Goal: Information Seeking & Learning: Learn about a topic

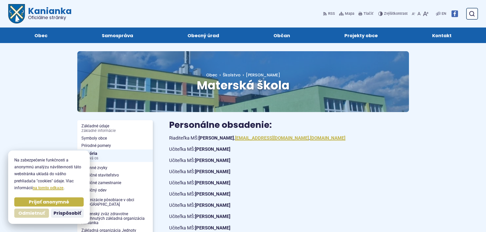
click at [26, 213] on span "Odmietnuť" at bounding box center [31, 214] width 27 height 6
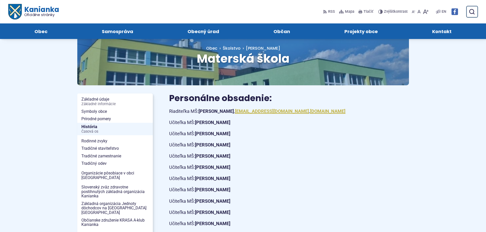
scroll to position [25, 0]
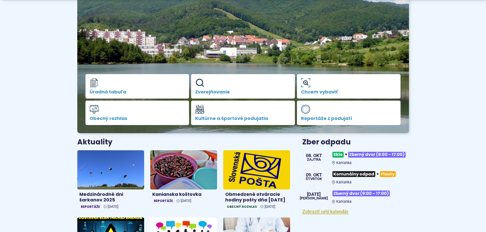
scroll to position [76, 0]
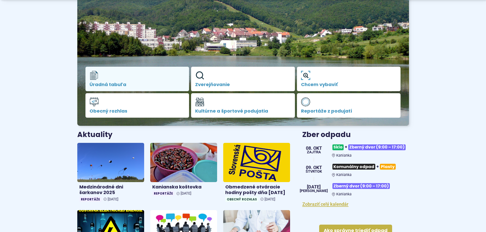
click at [132, 82] on link "Úradná tabuľa" at bounding box center [137, 79] width 104 height 24
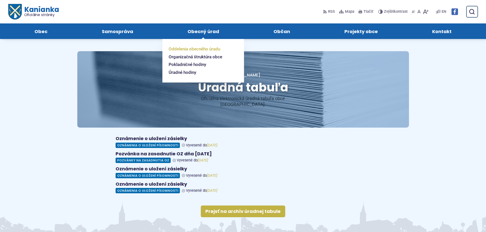
click at [194, 46] on span "Oddelenia obecného úradu" at bounding box center [193, 49] width 51 height 8
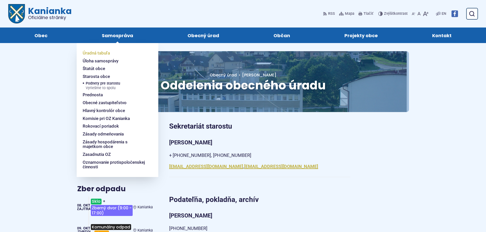
click at [99, 50] on span "Úradná tabuľa" at bounding box center [96, 53] width 27 height 8
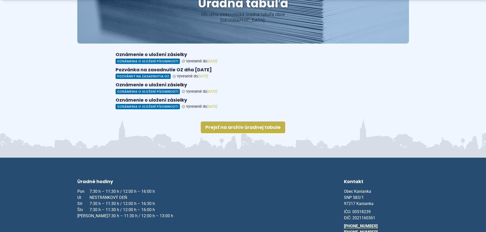
scroll to position [102, 0]
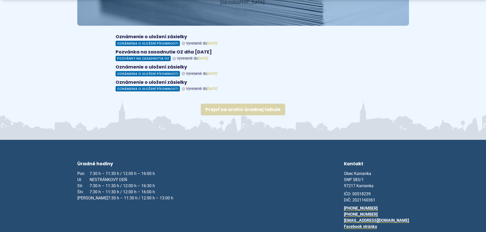
click at [254, 104] on link "Prejsť na archív úradnej tabule" at bounding box center [243, 110] width 84 height 12
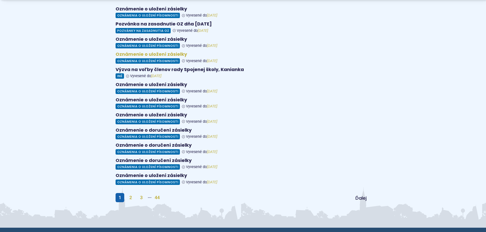
scroll to position [204, 0]
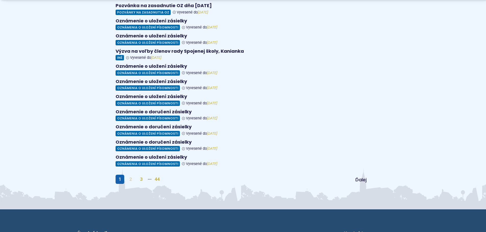
click at [132, 175] on link "2" at bounding box center [130, 179] width 9 height 9
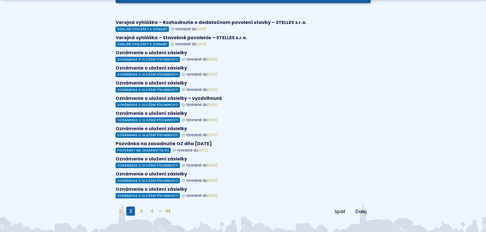
scroll to position [178, 0]
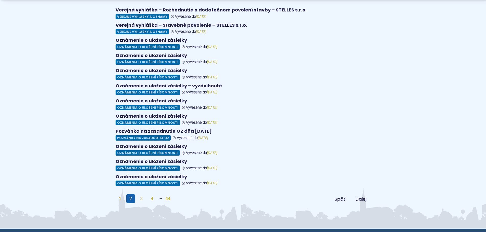
click at [143, 194] on link "3" at bounding box center [141, 198] width 9 height 9
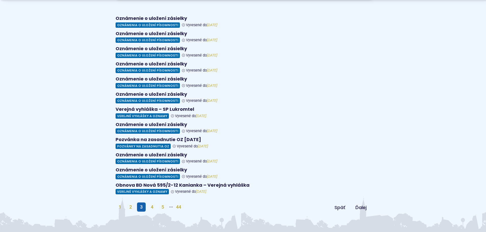
scroll to position [178, 0]
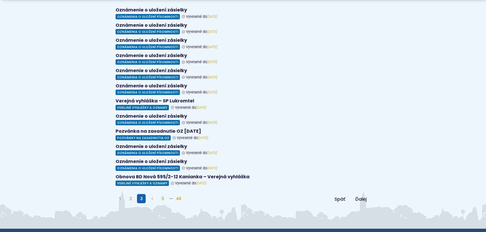
click at [152, 194] on link "4" at bounding box center [152, 198] width 9 height 9
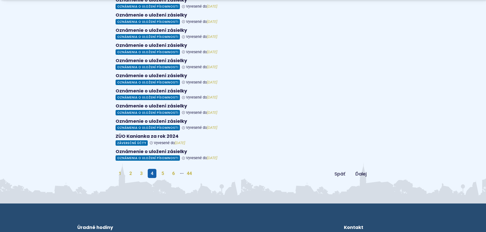
scroll to position [204, 0]
click at [164, 169] on link "5" at bounding box center [162, 173] width 9 height 9
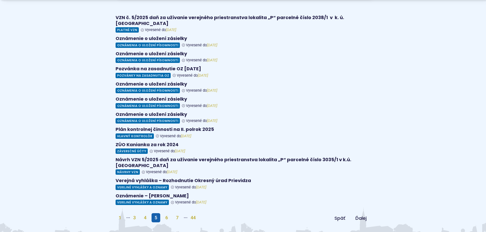
scroll to position [178, 0]
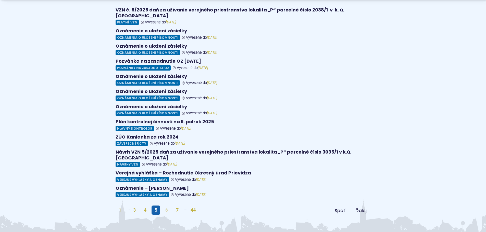
click at [167, 206] on link "6" at bounding box center [166, 210] width 9 height 9
